Goal: Task Accomplishment & Management: Use online tool/utility

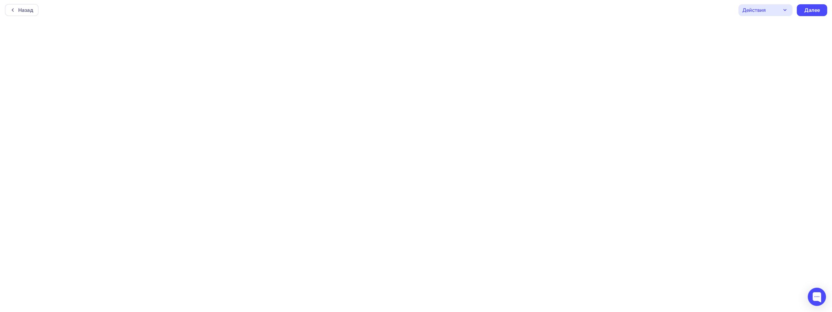
scroll to position [1, 0]
click at [783, 9] on icon "button" at bounding box center [784, 9] width 7 height 7
click at [786, 34] on link "Предпросмотр" at bounding box center [784, 40] width 89 height 12
click at [785, 9] on icon "button" at bounding box center [784, 9] width 7 height 7
click at [33, 10] on div "Назад" at bounding box center [22, 10] width 34 height 12
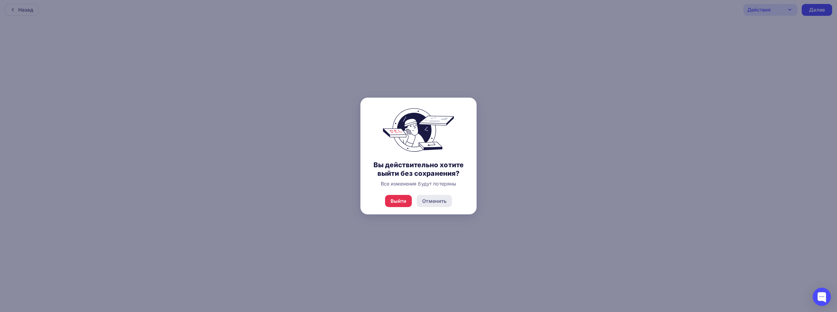
click at [431, 199] on div "Отменить" at bounding box center [434, 200] width 24 height 7
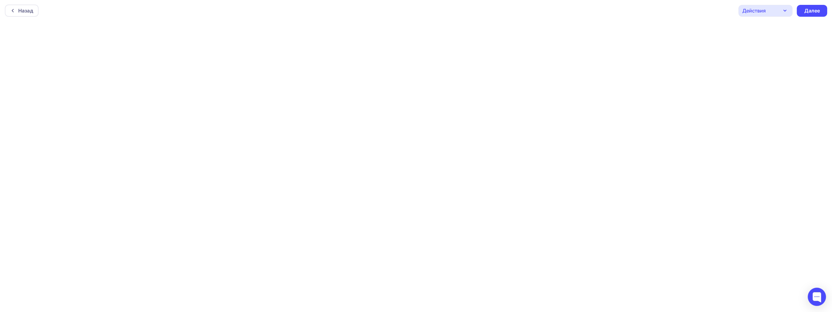
scroll to position [0, 0]
click at [803, 13] on div "Далее" at bounding box center [812, 11] width 30 height 12
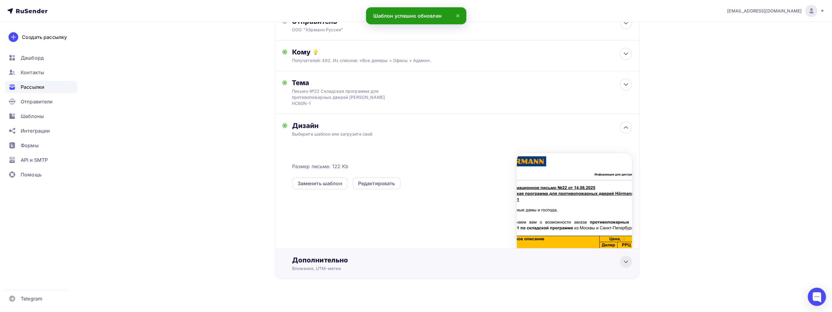
click at [626, 258] on icon at bounding box center [625, 261] width 7 height 7
click at [335, 284] on div "Добавить файл" at bounding box center [316, 290] width 49 height 12
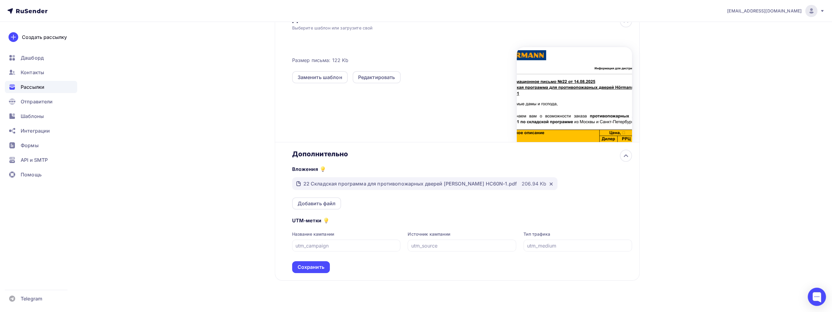
scroll to position [163, 0]
click at [549, 181] on icon at bounding box center [551, 183] width 5 height 5
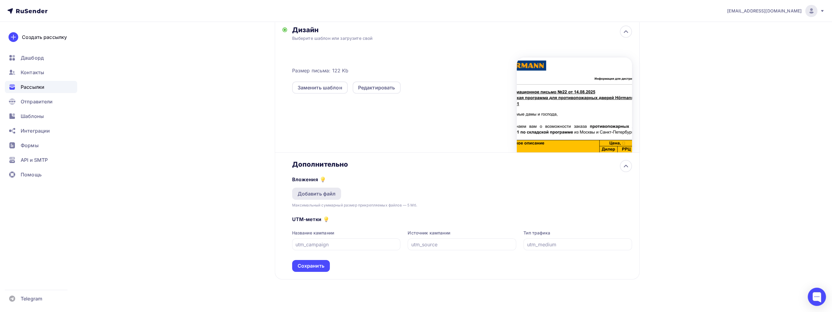
click at [324, 190] on div "Добавить файл" at bounding box center [317, 193] width 38 height 7
click at [174, 206] on div "Назад Письмо №22 Складская программа для противопожарных дверей [PERSON_NAME] H…" at bounding box center [416, 94] width 498 height 449
click at [308, 190] on div "Добавить файл" at bounding box center [317, 193] width 38 height 7
click at [320, 188] on div "Добавить файл" at bounding box center [316, 194] width 49 height 12
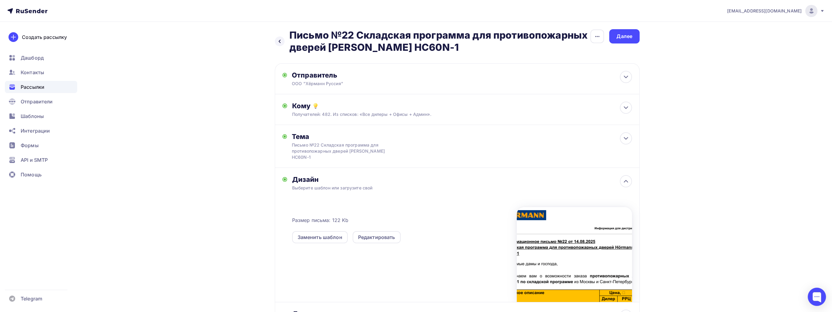
scroll to position [0, 0]
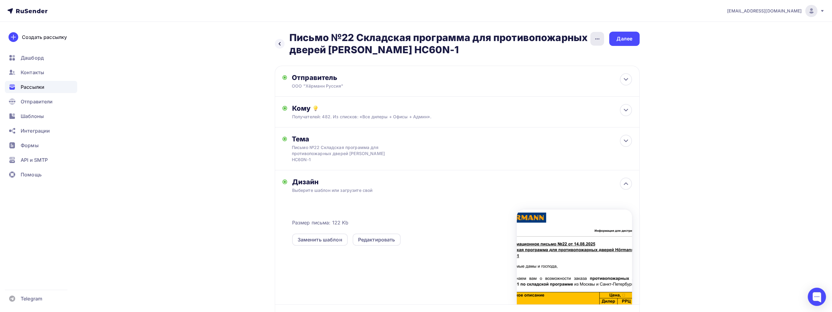
click at [594, 42] on div "button" at bounding box center [597, 39] width 14 height 14
click at [584, 60] on div "Закончить позже" at bounding box center [564, 57] width 75 height 7
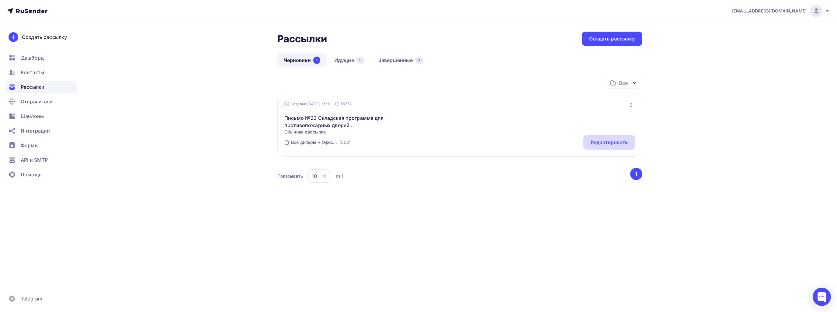
click at [615, 142] on div "Редактировать" at bounding box center [608, 142] width 37 height 7
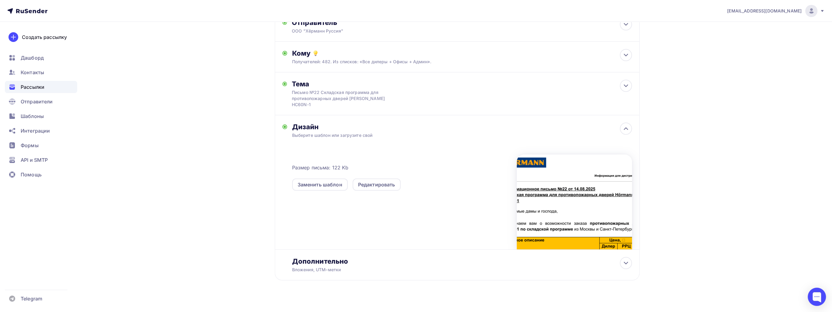
scroll to position [56, 0]
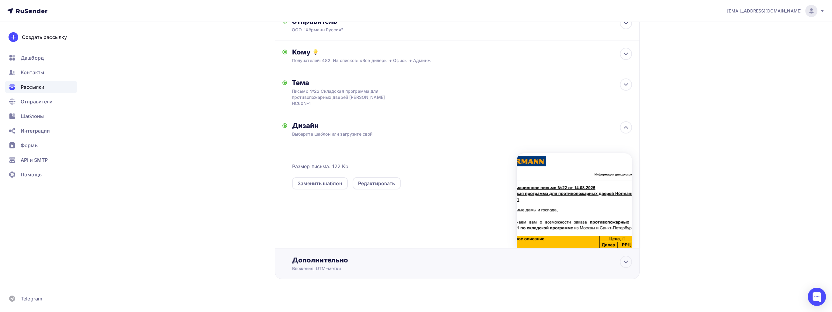
click at [463, 266] on div "Дополнительно Вложения, UTM–метки Вложения Добавить файл Максимальный суммарный…" at bounding box center [457, 263] width 365 height 31
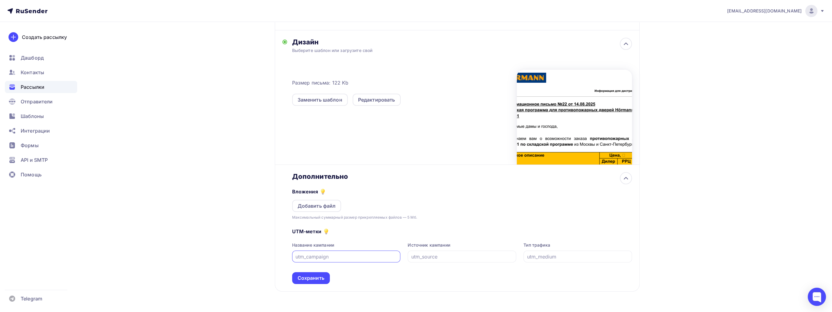
scroll to position [152, 0]
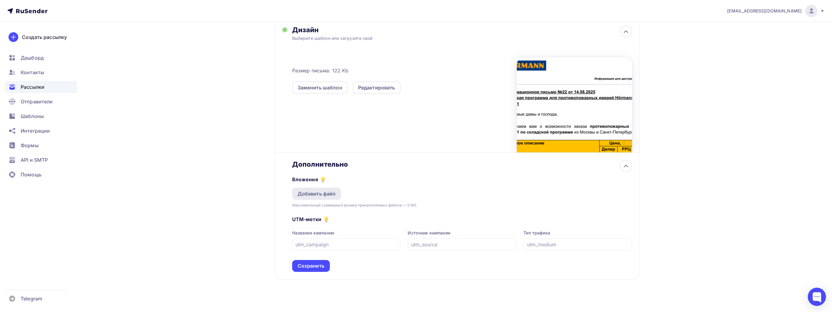
click at [321, 190] on div "Добавить файл" at bounding box center [317, 193] width 38 height 7
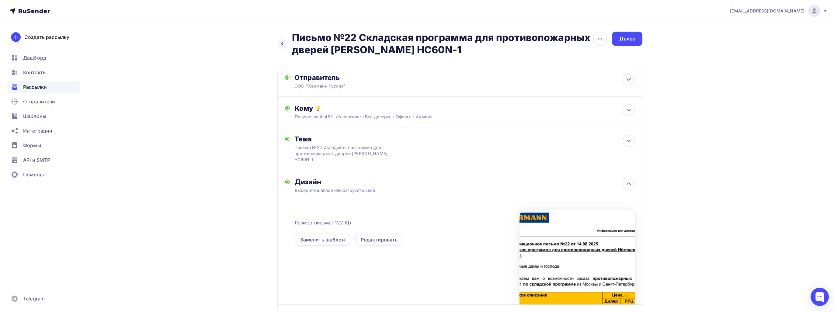
scroll to position [0, 0]
click at [599, 40] on icon "button" at bounding box center [597, 38] width 7 height 7
click at [573, 58] on div "Закончить позже" at bounding box center [564, 57] width 75 height 7
